Goal: Transaction & Acquisition: Purchase product/service

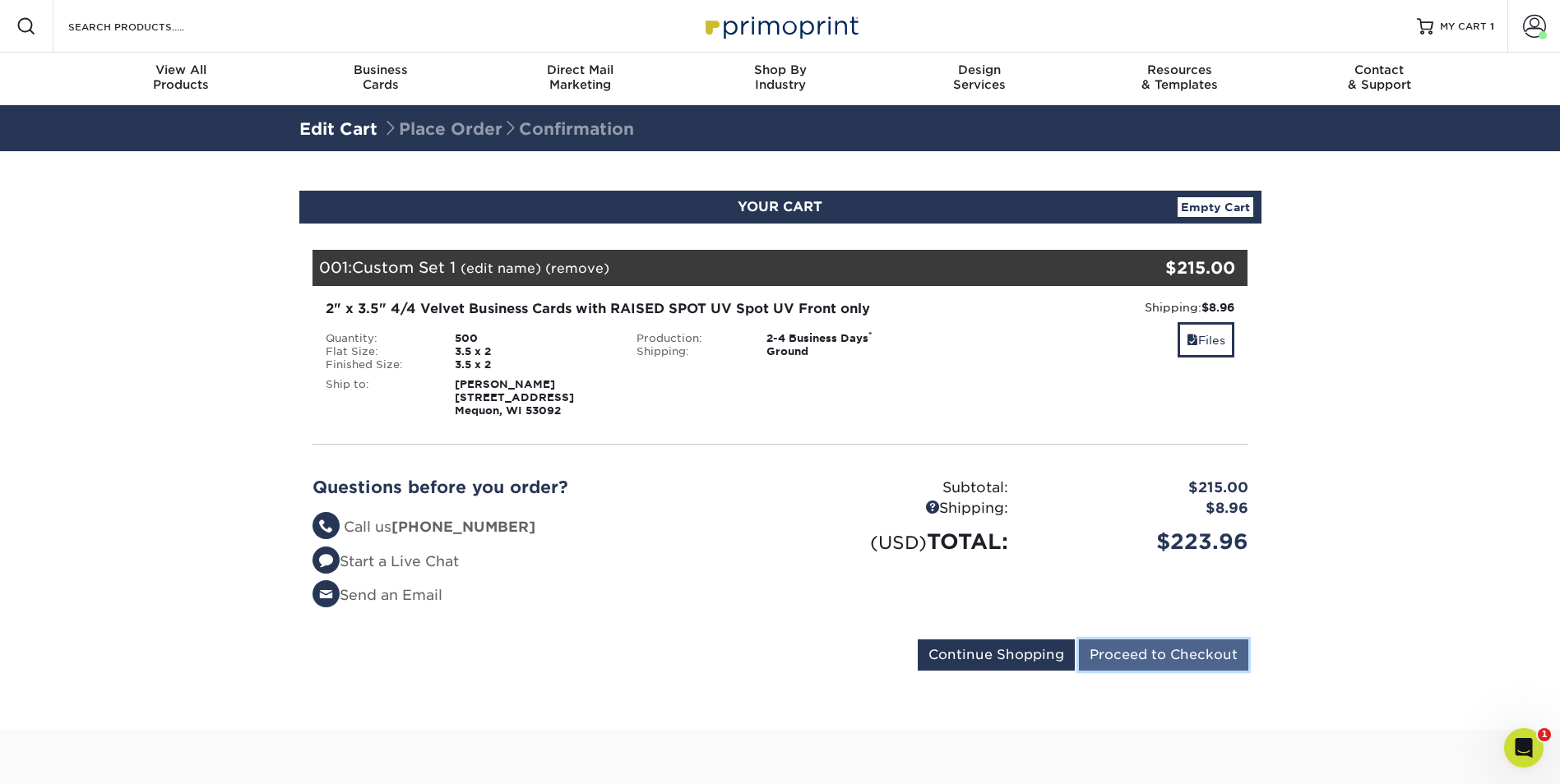
click at [1139, 651] on input "Proceed to Checkout" at bounding box center [1163, 655] width 169 height 32
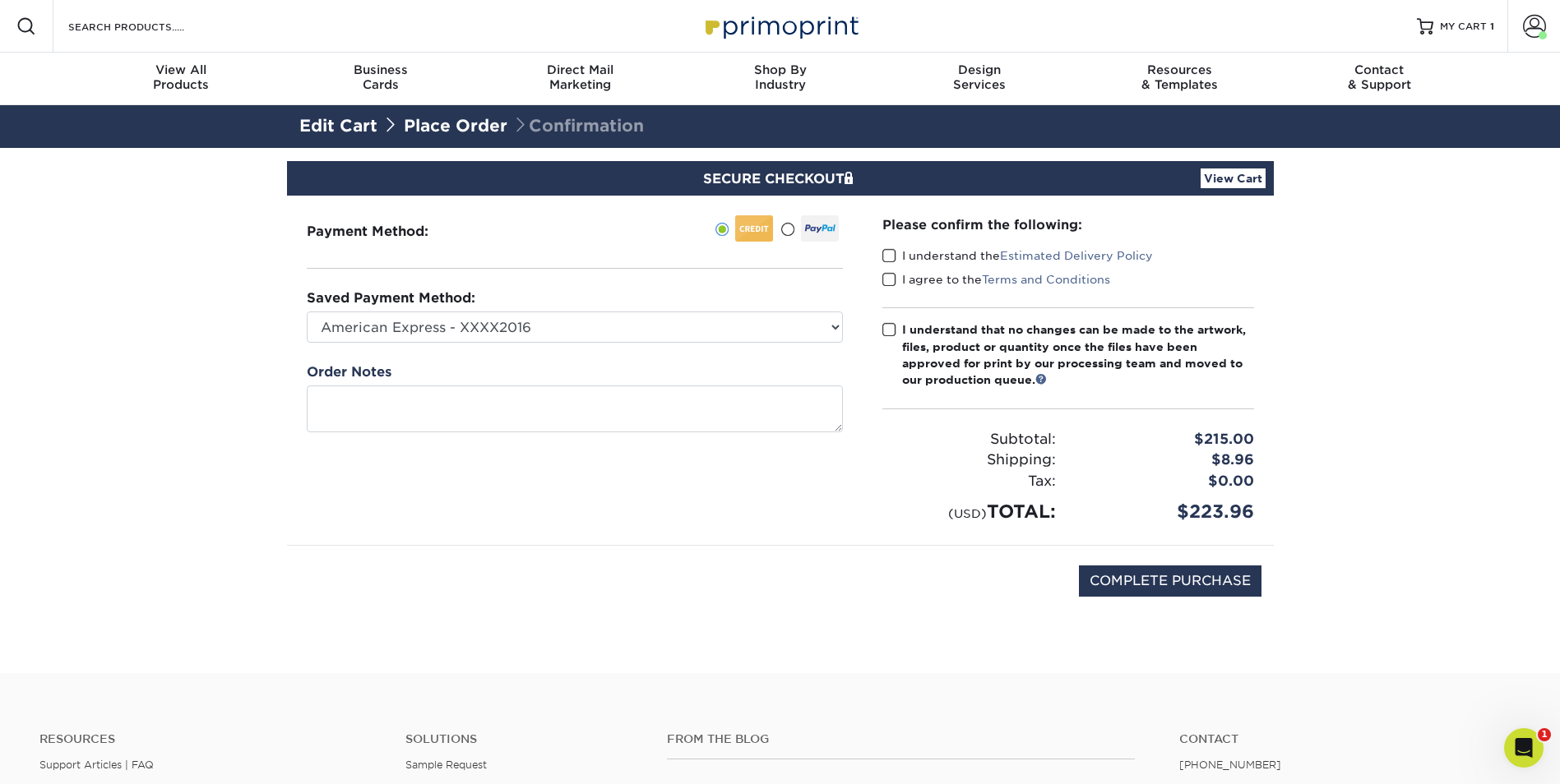
drag, startPoint x: 0, startPoint y: 0, endPoint x: 542, endPoint y: 325, distance: 632.0
click at [542, 325] on select "American Express - XXXX2016 New Credit Card" at bounding box center [575, 327] width 537 height 32
click at [252, 390] on section "SECURE CHECKOUT View Cart Payment Method: Saved Payment Method:" at bounding box center [780, 410] width 1560 height 525
click at [591, 329] on select "American Express - XXXX2016 New Credit Card" at bounding box center [575, 327] width 537 height 32
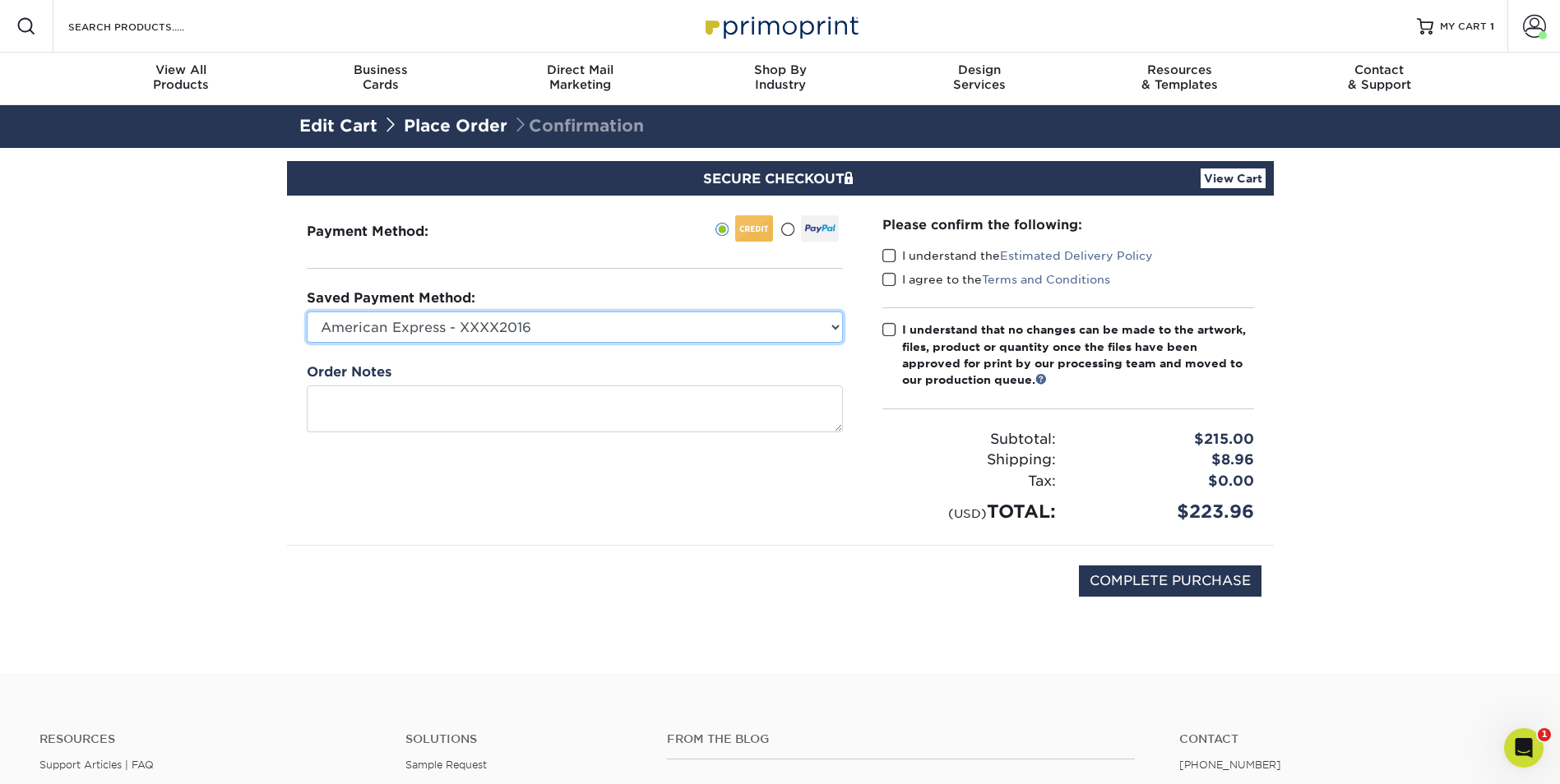
click at [591, 329] on select "American Express - XXXX2016 New Credit Card" at bounding box center [575, 327] width 537 height 32
drag, startPoint x: 839, startPoint y: 430, endPoint x: 798, endPoint y: 525, distance: 103.5
click at [828, 481] on textarea at bounding box center [575, 433] width 537 height 96
click at [518, 326] on select "American Express - XXXX2016 New Credit Card" at bounding box center [575, 327] width 537 height 32
select select
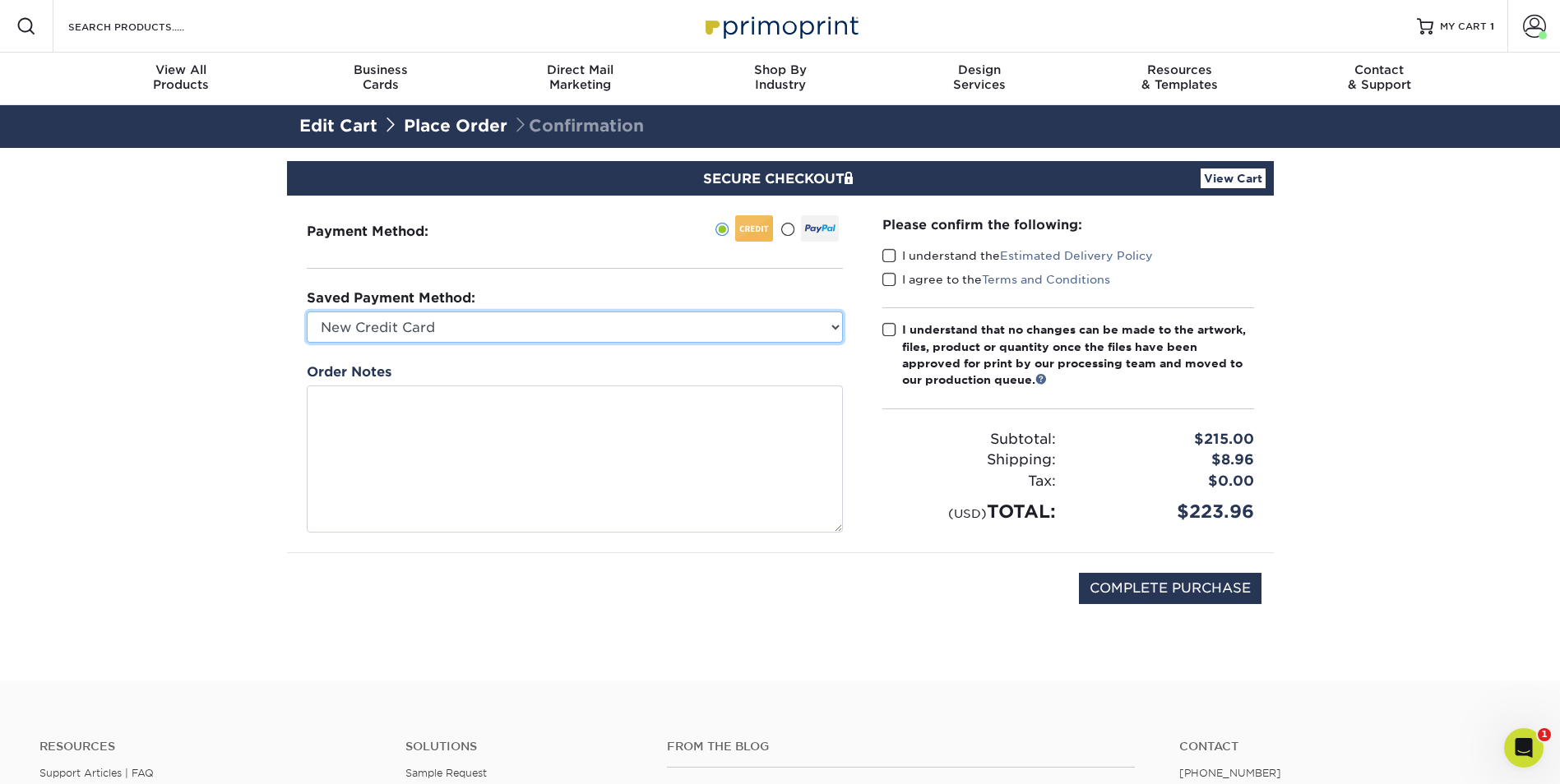
click at [307, 312] on select "American Express - XXXX2016 New Credit Card" at bounding box center [575, 327] width 537 height 32
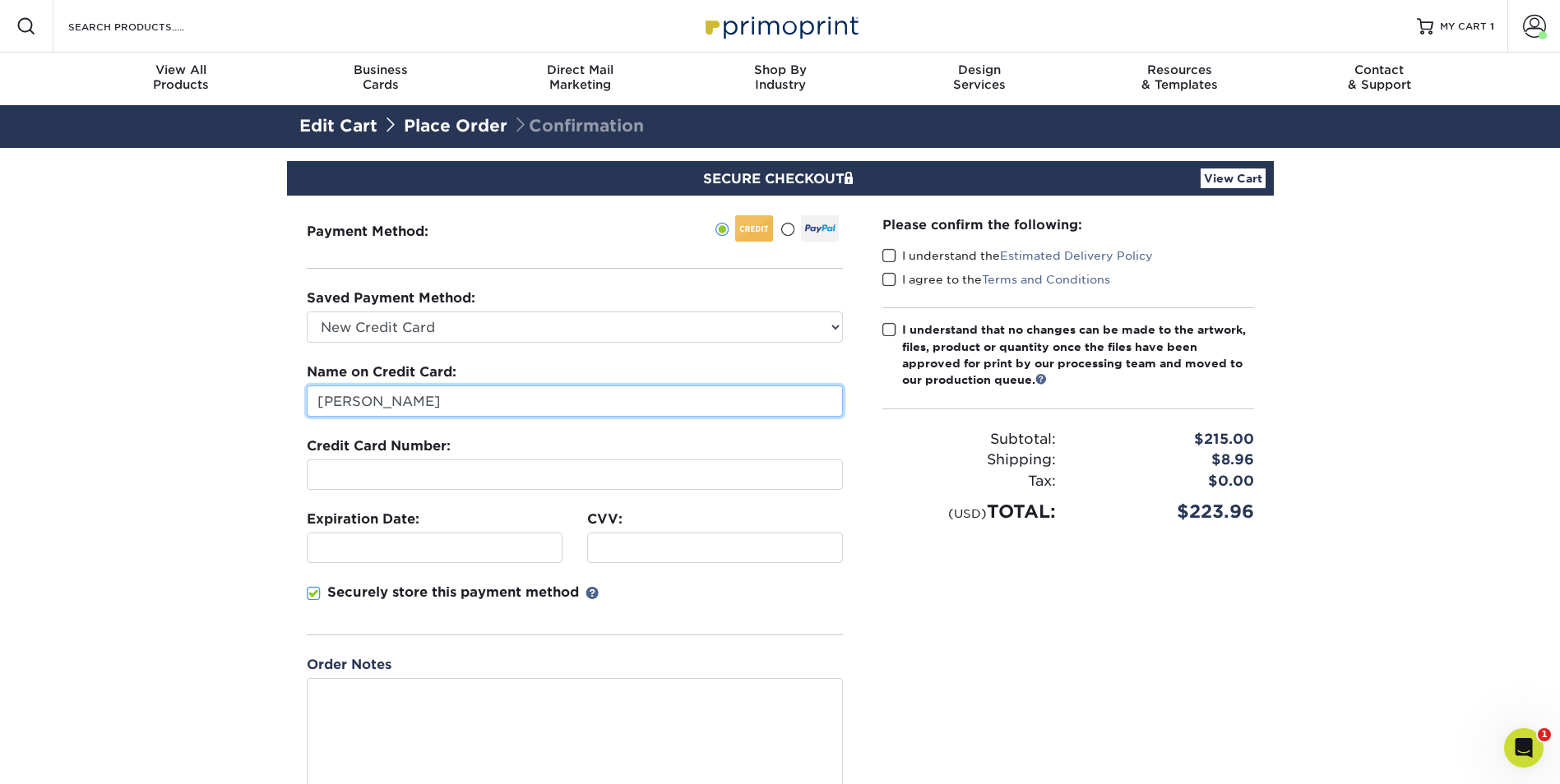
drag, startPoint x: 363, startPoint y: 394, endPoint x: 231, endPoint y: 397, distance: 132.0
click at [231, 397] on section "SECURE CHECKOUT View Cart Payment Method: Saved Payment Method:" at bounding box center [780, 560] width 1560 height 825
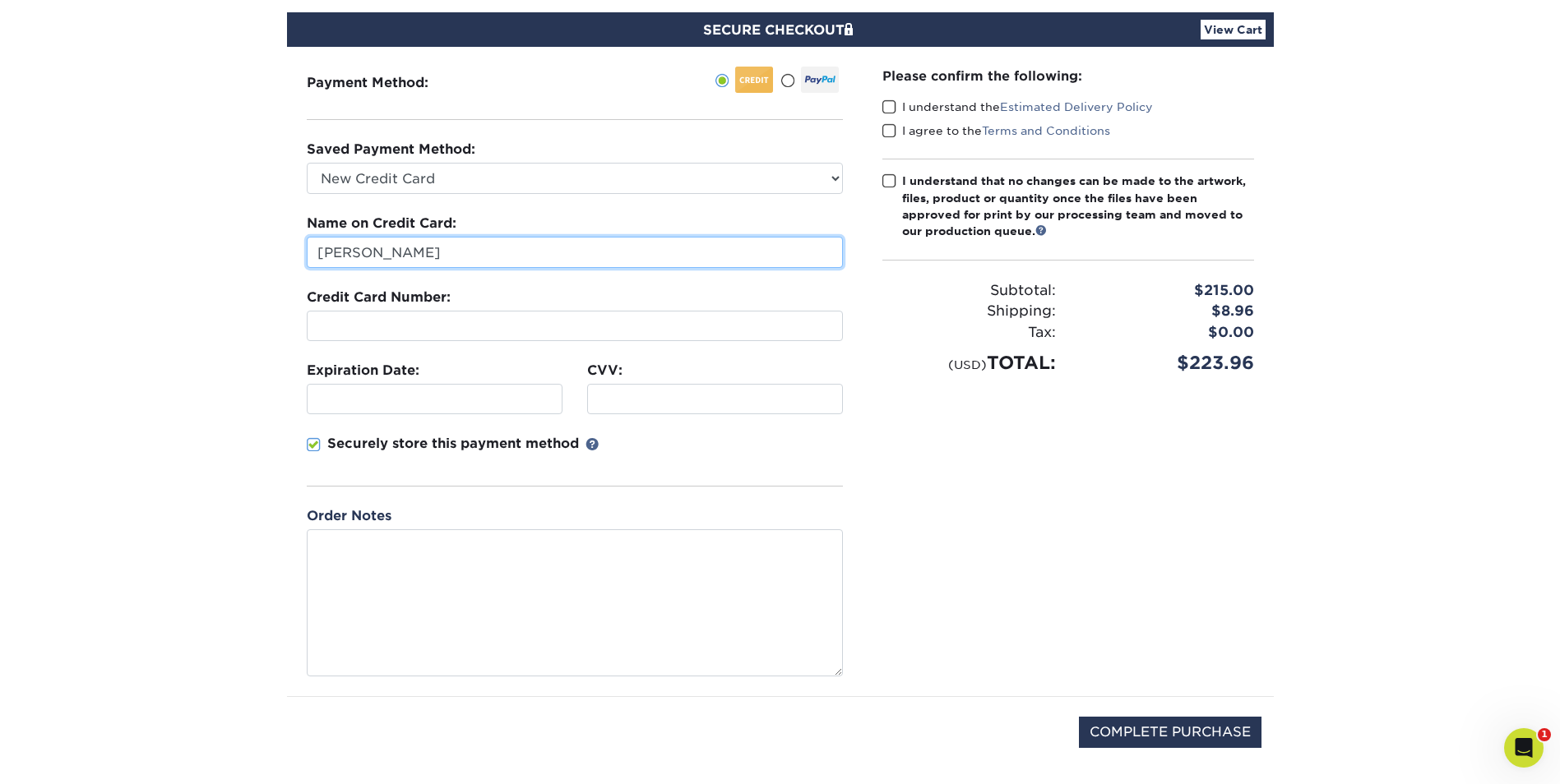
scroll to position [164, 0]
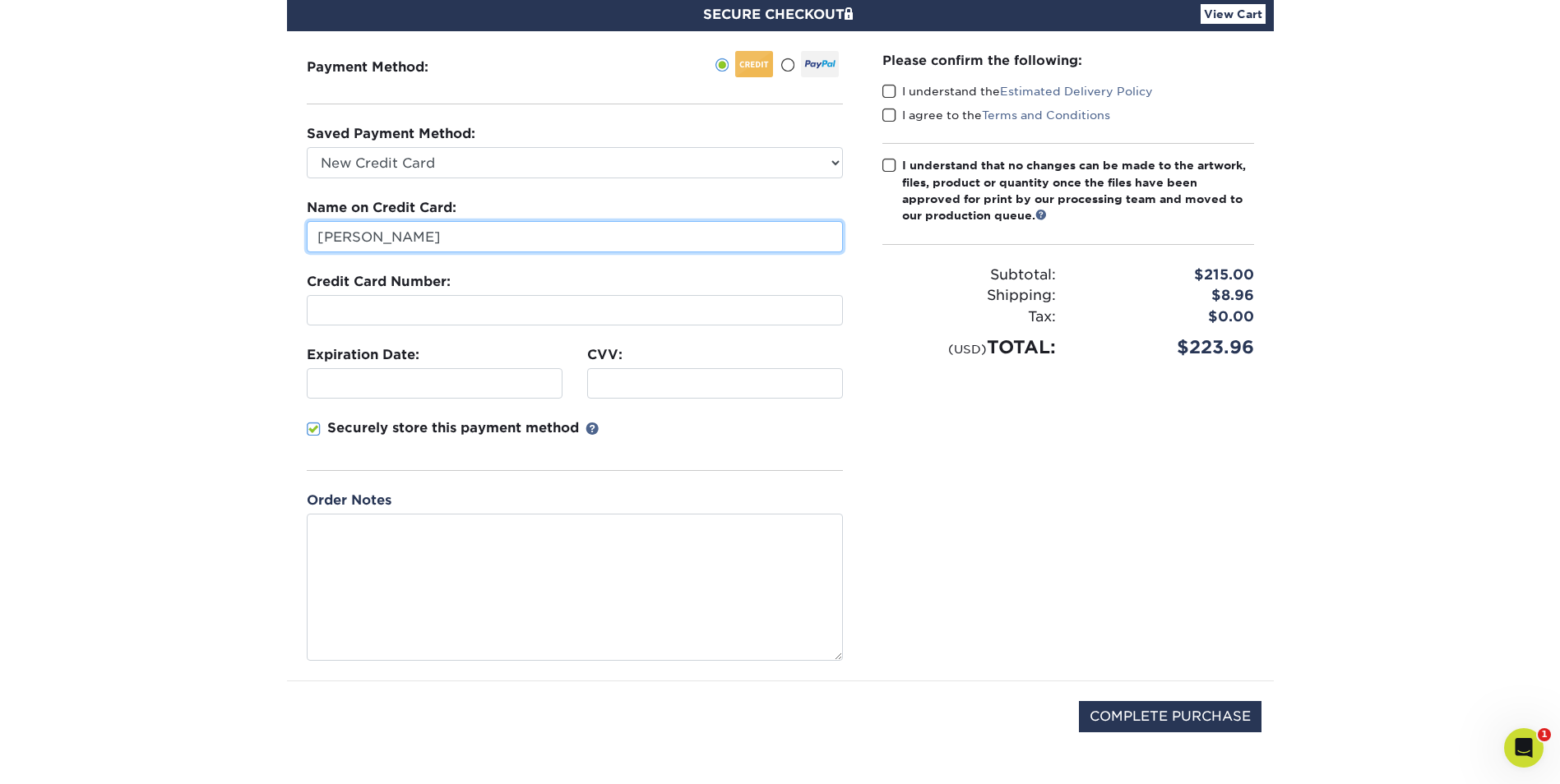
type input "Jeffrey Devine"
click at [257, 326] on section "SECURE CHECKOUT View Cart Payment Method: Saved Payment Method:" at bounding box center [780, 396] width 1560 height 825
click at [576, 319] on div at bounding box center [575, 311] width 537 height 31
click at [873, 446] on div "Please confirm the following: I understand the Estimated Delivery Policy I agre…" at bounding box center [1068, 356] width 411 height 649
click at [1053, 520] on div "Please confirm the following: I understand the Estimated Delivery Policy I agre…" at bounding box center [1068, 356] width 411 height 649
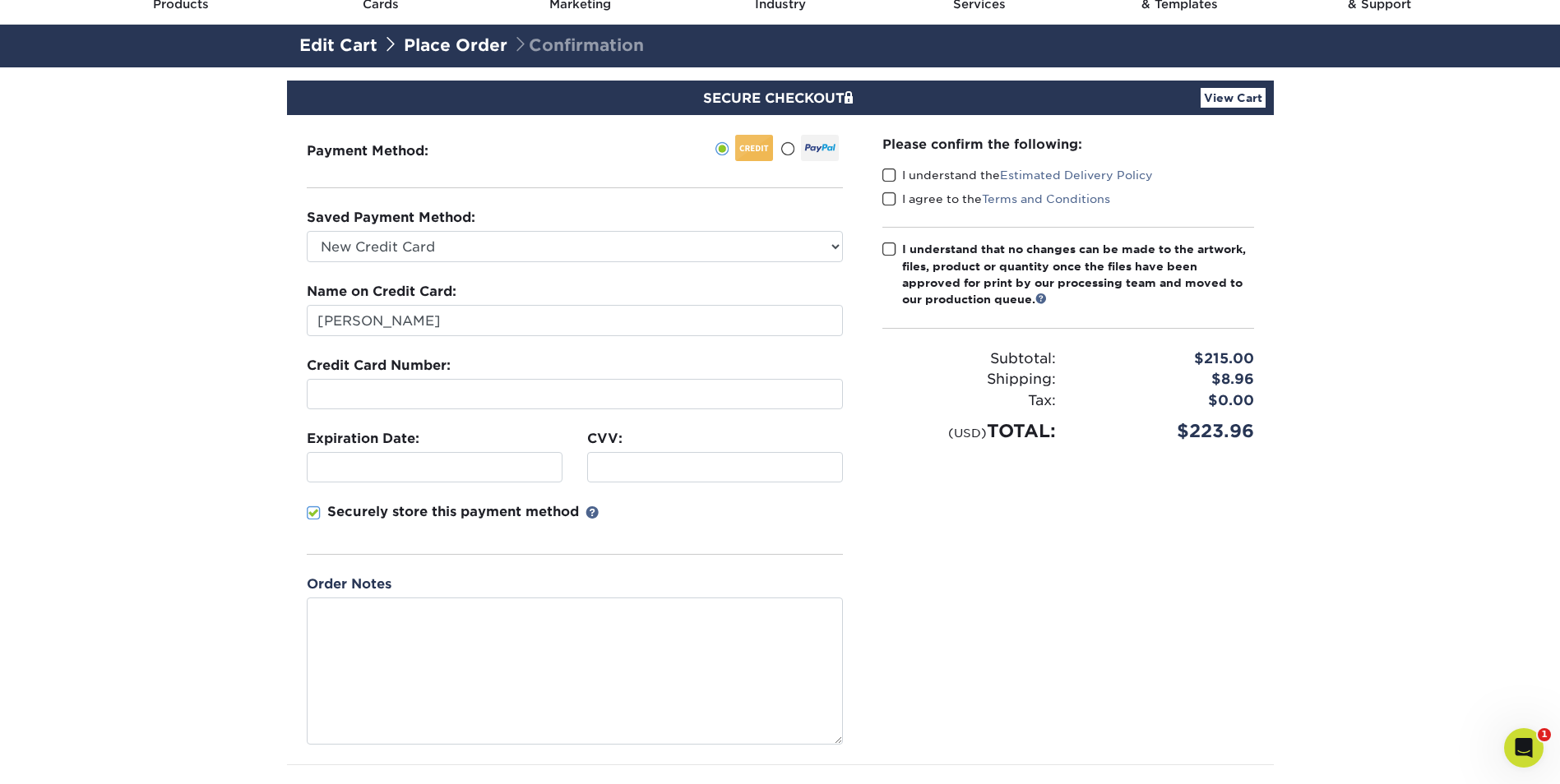
scroll to position [0, 0]
